Goal: Transaction & Acquisition: Purchase product/service

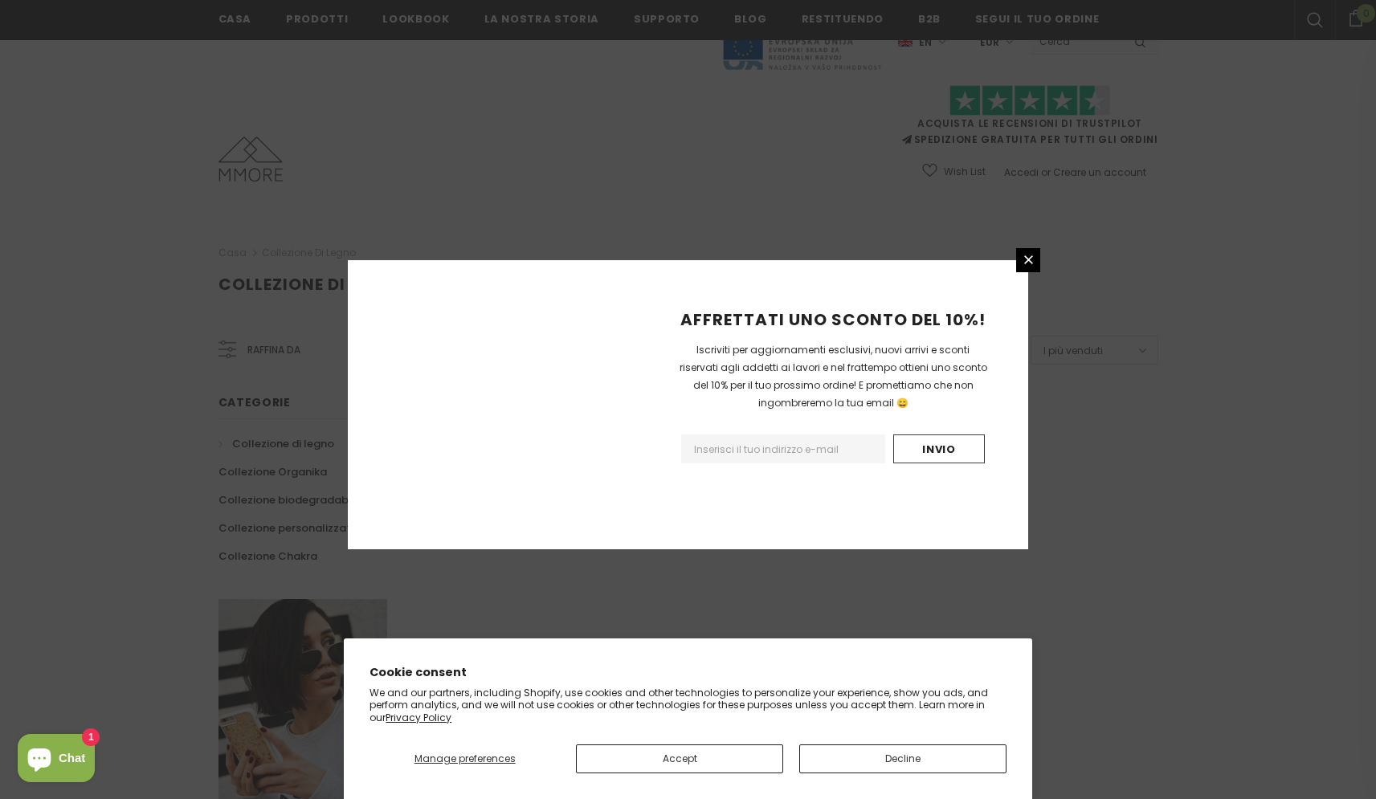
scroll to position [847, 0]
